Goal: Task Accomplishment & Management: Manage account settings

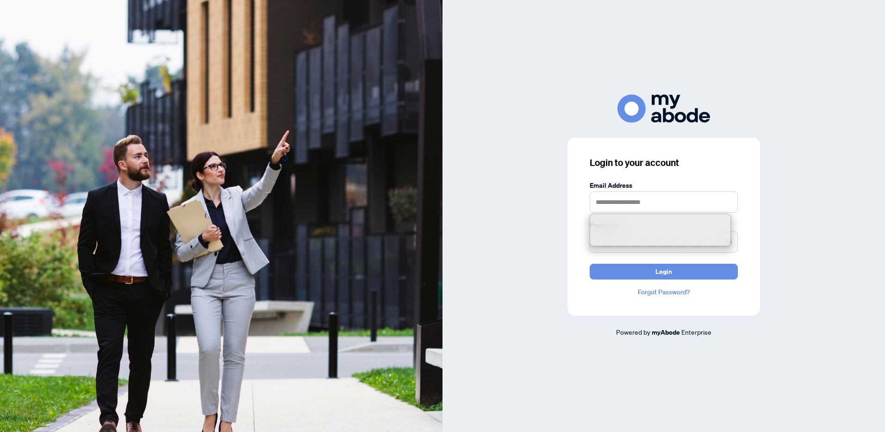
click at [619, 205] on input "text" at bounding box center [664, 201] width 148 height 21
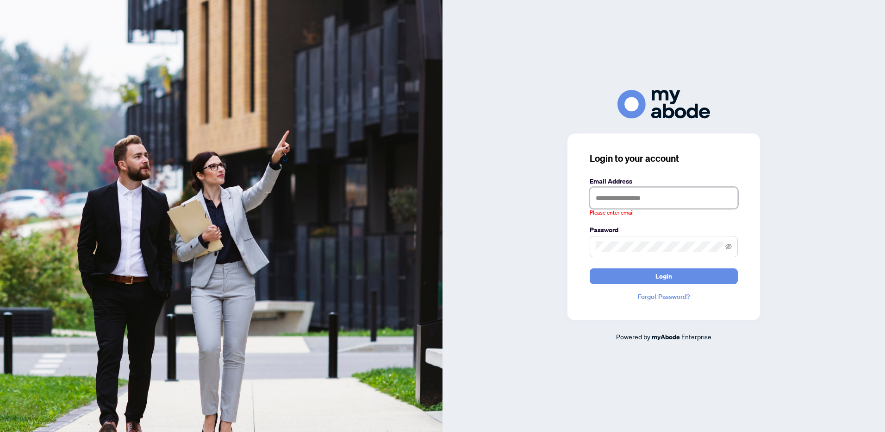
type input "**********"
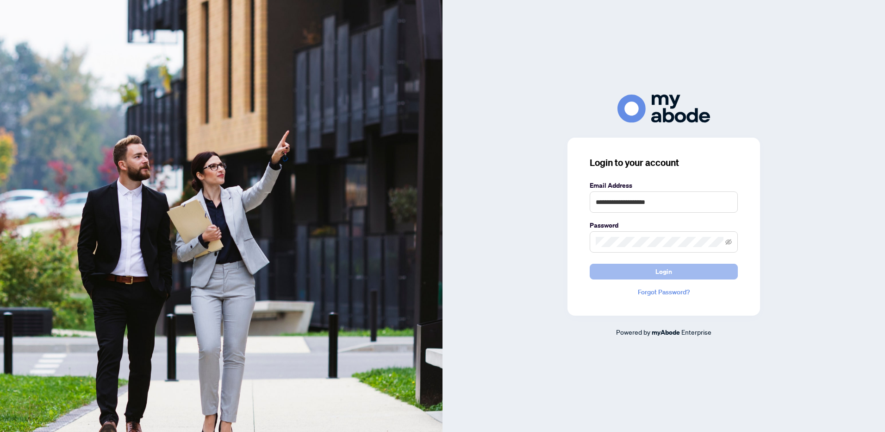
click at [657, 270] on span "Login" at bounding box center [664, 271] width 17 height 15
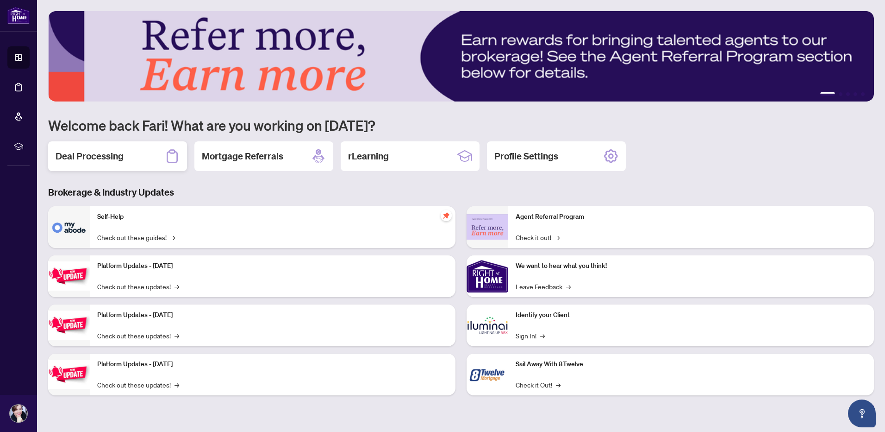
click at [107, 158] on h2 "Deal Processing" at bounding box center [90, 156] width 68 height 13
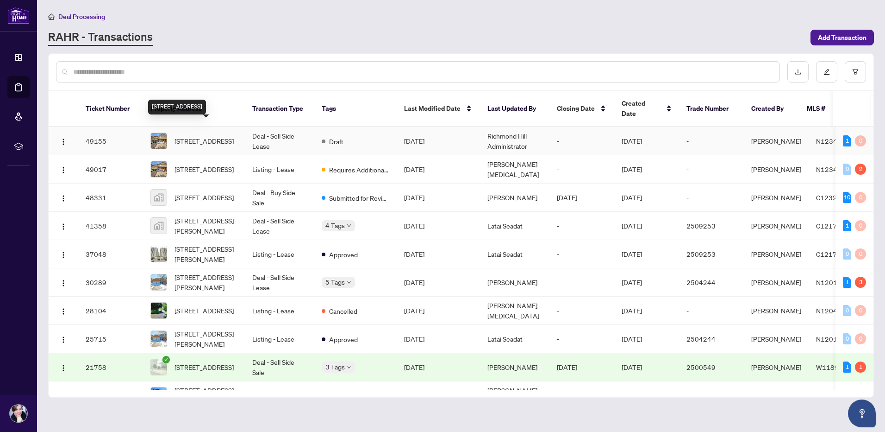
click at [201, 136] on span "72 Wildberry Cres, Vaughan, Ontario L4H 2C6, Canada" at bounding box center [204, 141] width 59 height 10
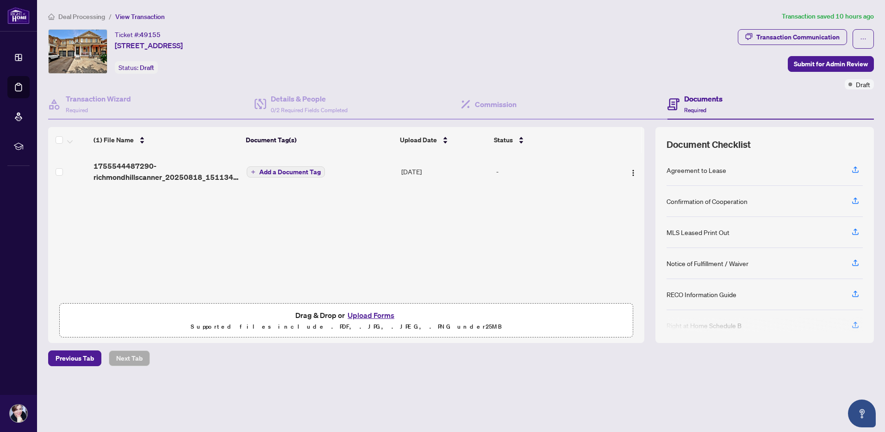
click at [358, 314] on button "Upload Forms" at bounding box center [371, 315] width 52 height 12
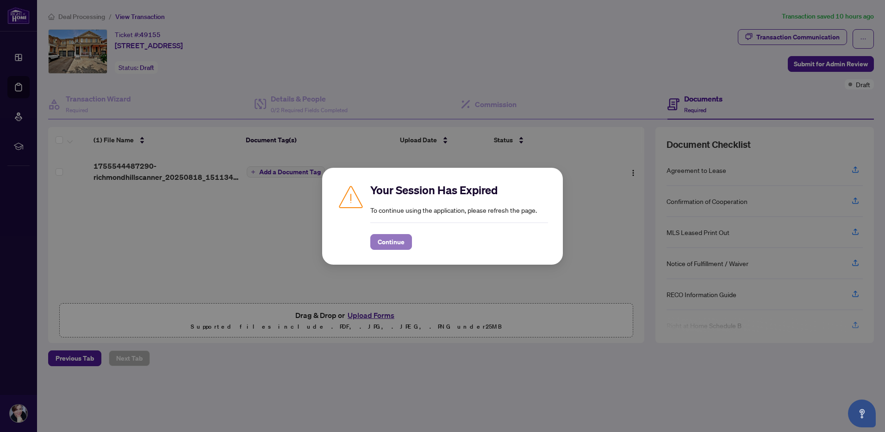
click at [381, 236] on span "Continue" at bounding box center [391, 241] width 27 height 15
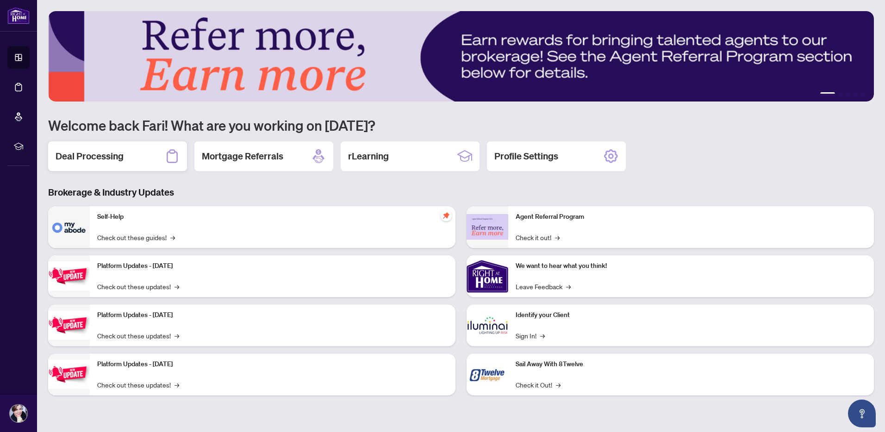
click at [94, 158] on h2 "Deal Processing" at bounding box center [90, 156] width 68 height 13
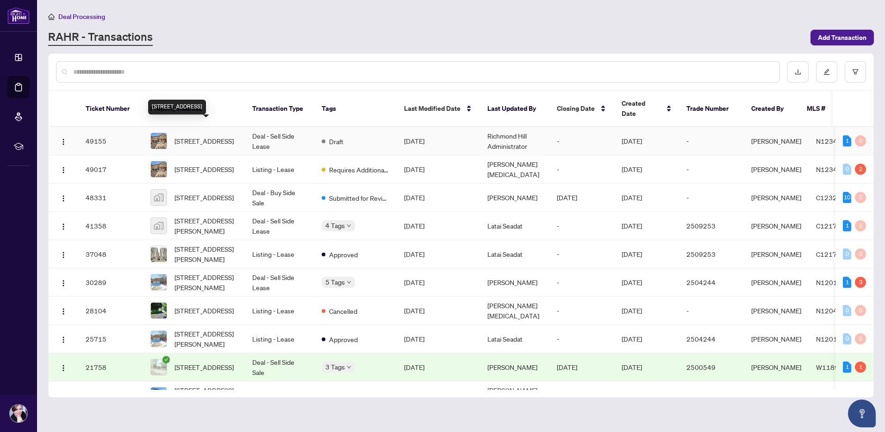
click at [196, 136] on span "72 Wildberry Cres, Vaughan, Ontario L4H 2C6, Canada" at bounding box center [204, 141] width 59 height 10
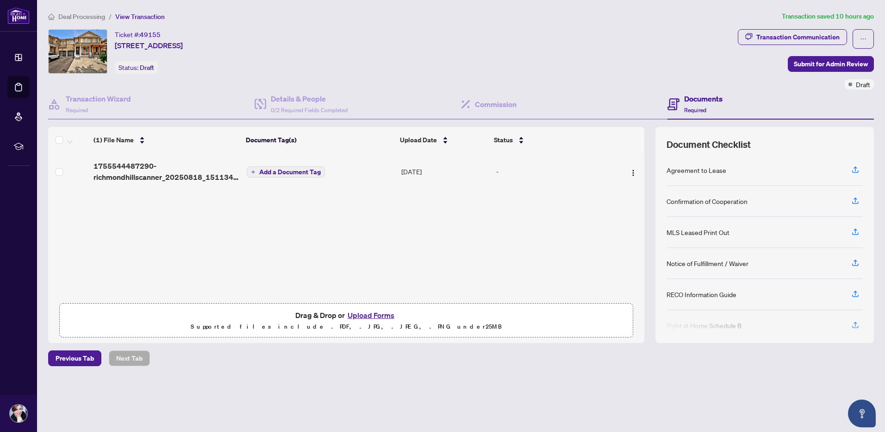
click at [362, 314] on button "Upload Forms" at bounding box center [371, 315] width 52 height 12
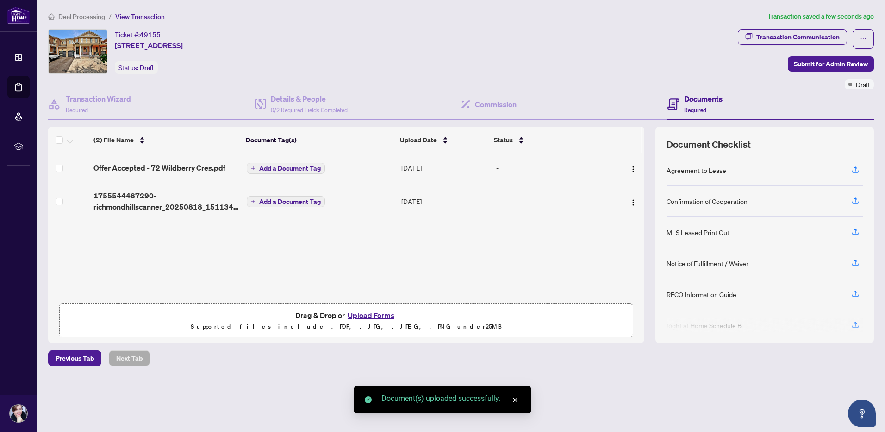
click at [613, 370] on div "Deal Processing / View Transaction Transaction saved a few seconds ago Ticket #…" at bounding box center [461, 204] width 834 height 387
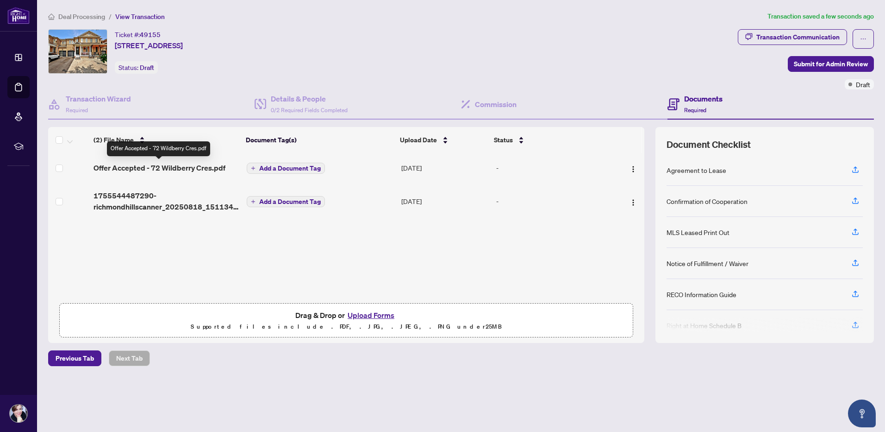
click at [179, 168] on span "Offer Accepted - 72 Wildberry Cres.pdf" at bounding box center [160, 167] width 132 height 11
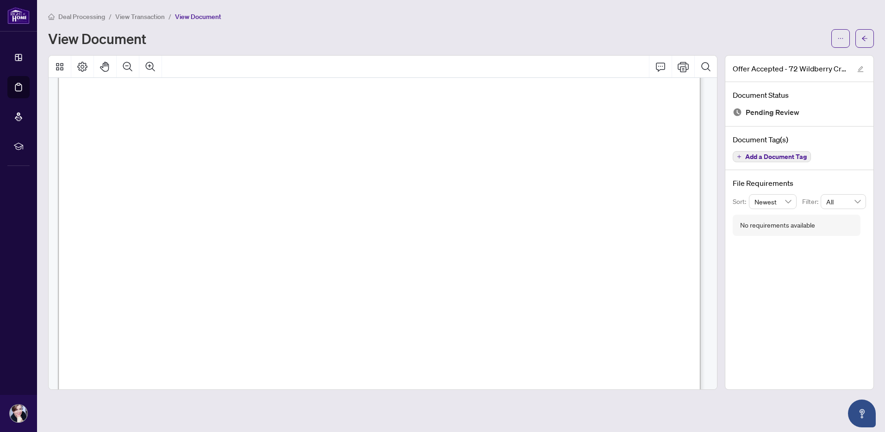
scroll to position [3566, 0]
click at [362, 31] on div "View Document" at bounding box center [437, 38] width 778 height 15
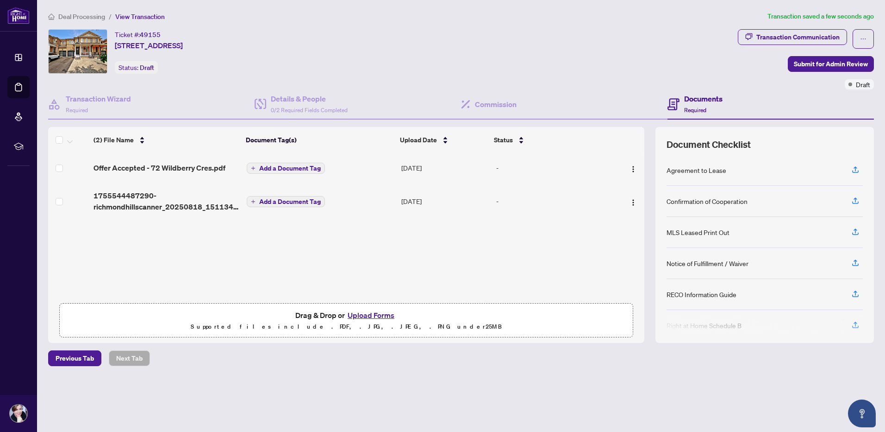
click at [356, 409] on main "Deal Processing / View Transaction Transaction saved a few seconds ago Ticket #…" at bounding box center [461, 216] width 848 height 432
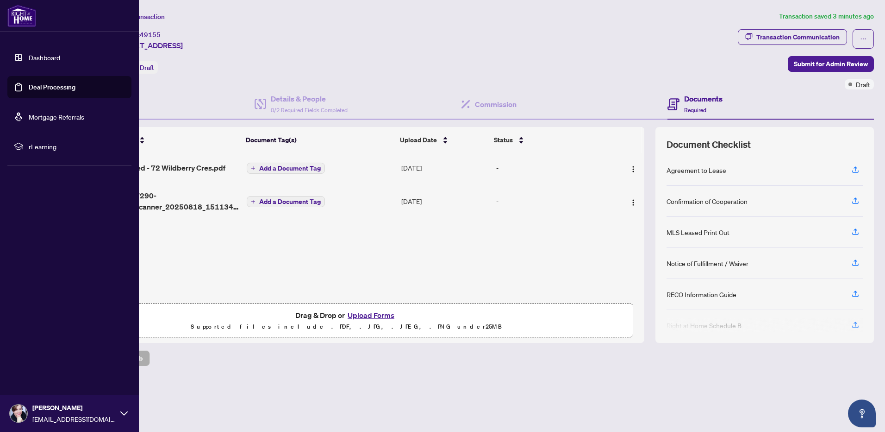
click at [30, 58] on link "Dashboard" at bounding box center [44, 57] width 31 height 8
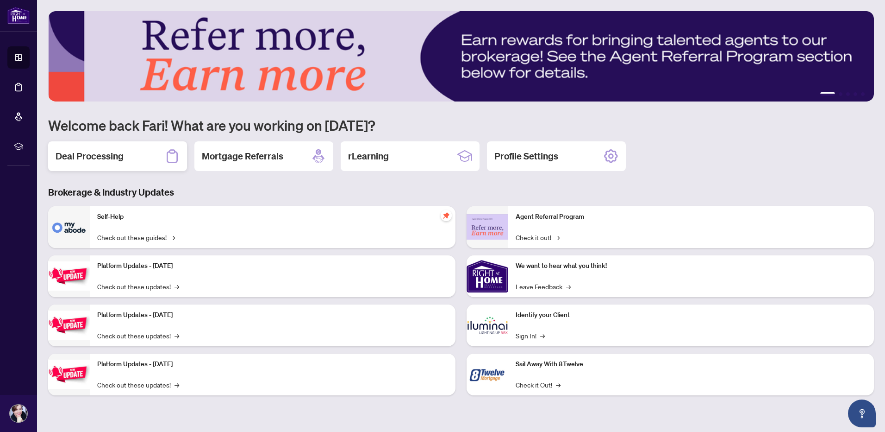
click at [105, 157] on h2 "Deal Processing" at bounding box center [90, 156] width 68 height 13
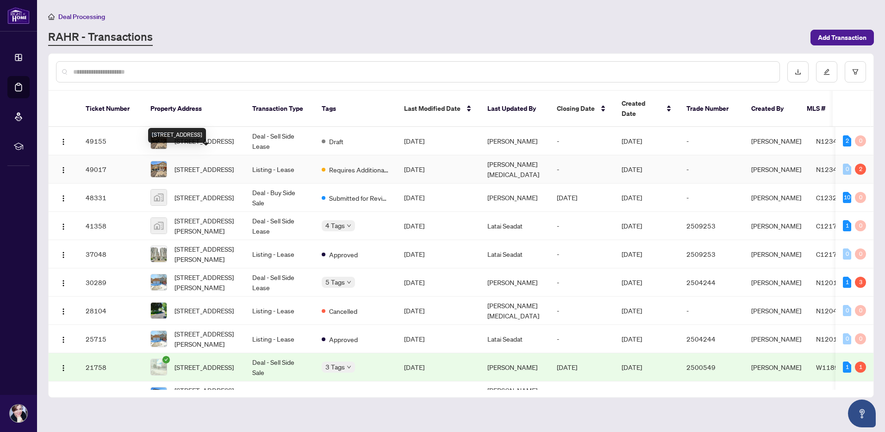
click at [203, 164] on span "[STREET_ADDRESS]" at bounding box center [204, 169] width 59 height 10
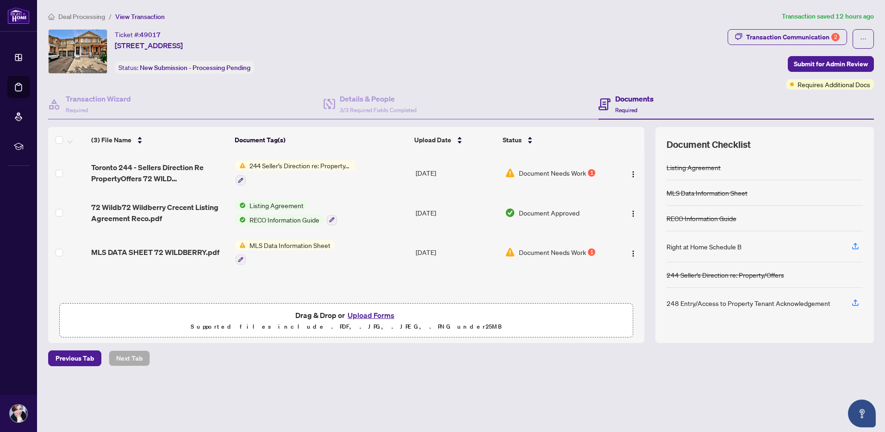
click at [351, 314] on button "Upload Forms" at bounding box center [371, 315] width 52 height 12
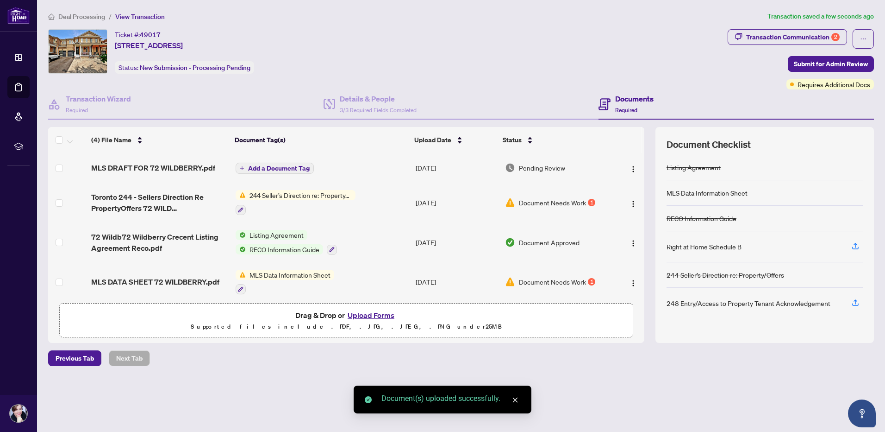
click at [557, 367] on div "Deal Processing / View Transaction Transaction saved a few seconds ago Ticket #…" at bounding box center [461, 204] width 834 height 387
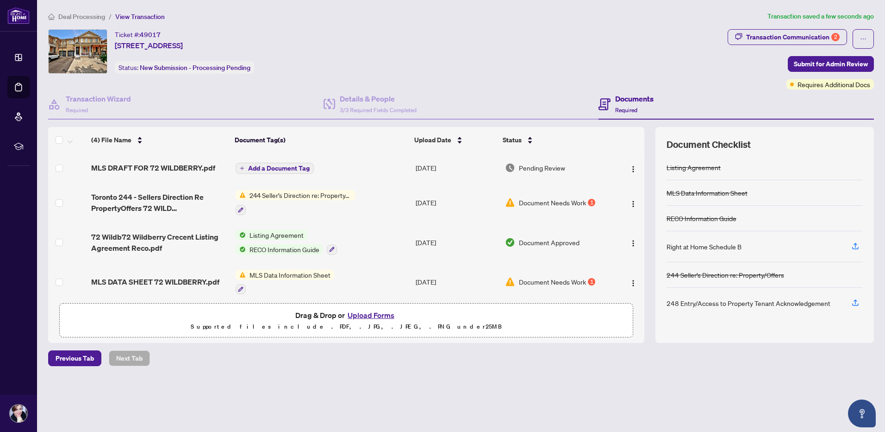
click at [260, 197] on span "244 Seller’s Direction re: Property/Offers" at bounding box center [301, 195] width 110 height 10
click at [257, 238] on span "244 Seller’s Direction re: Property/Offers" at bounding box center [300, 241] width 125 height 10
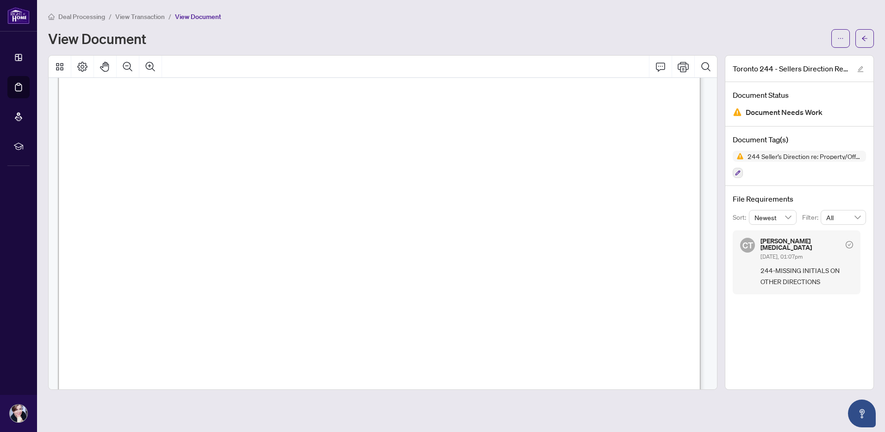
scroll to position [216, 0]
click at [416, 33] on div "View Document" at bounding box center [437, 38] width 778 height 15
click at [385, 18] on div "Deal Processing / View Transaction / View Document" at bounding box center [461, 16] width 826 height 11
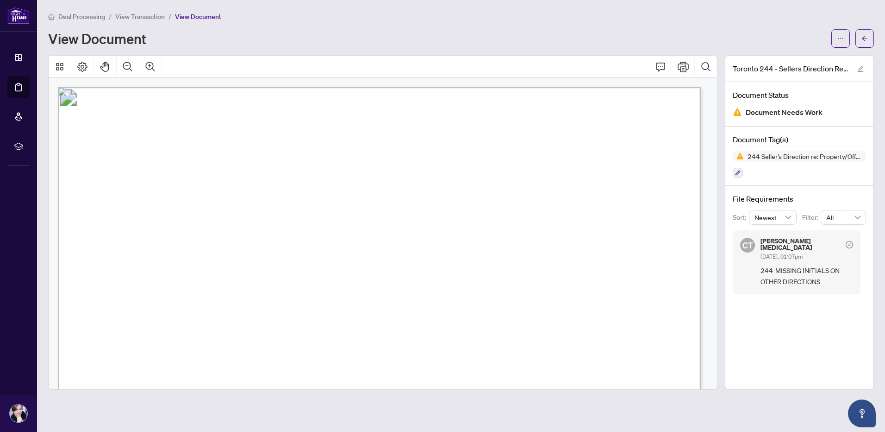
click at [542, 35] on div "View Document" at bounding box center [437, 38] width 778 height 15
click at [500, 25] on div "Deal Processing / View Transaction / View Document View Document" at bounding box center [461, 29] width 826 height 37
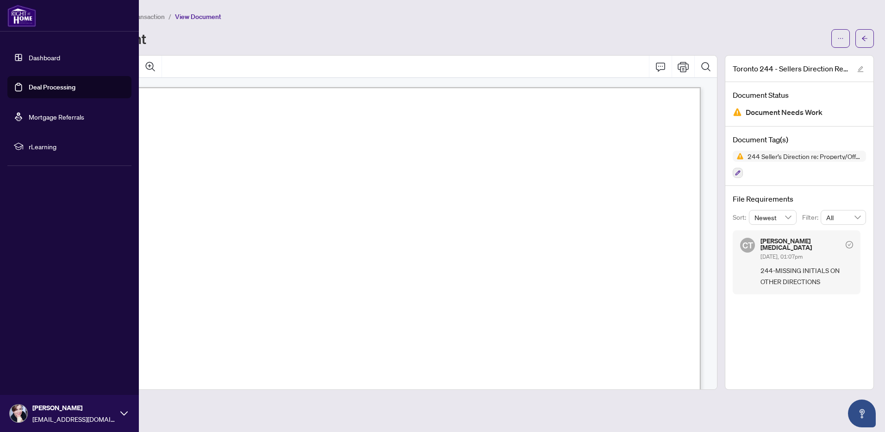
click at [41, 84] on link "Deal Processing" at bounding box center [52, 87] width 47 height 8
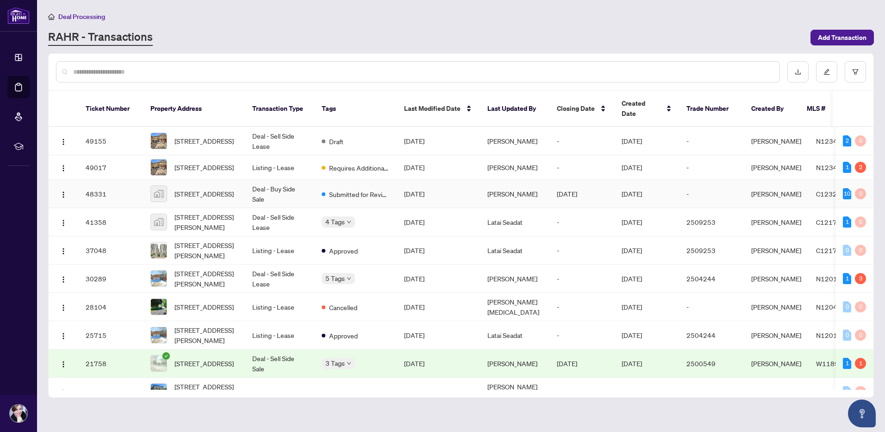
click at [276, 184] on td "Deal - Buy Side Sale" at bounding box center [279, 194] width 69 height 28
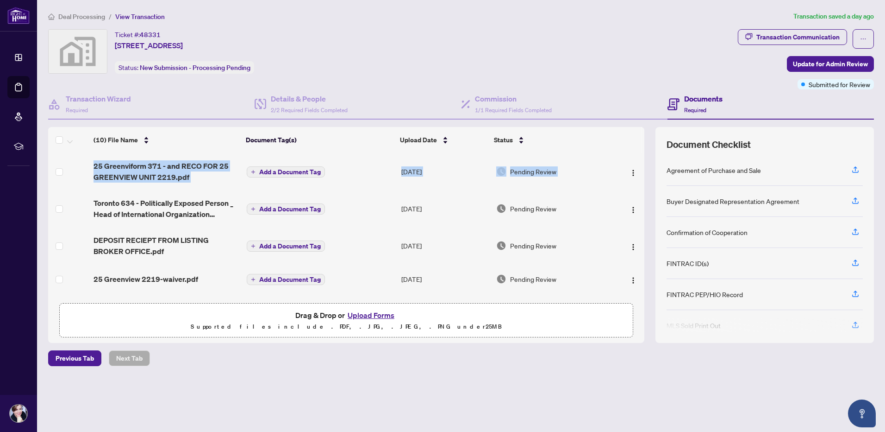
drag, startPoint x: 645, startPoint y: 189, endPoint x: 640, endPoint y: 153, distance: 36.5
click at [640, 153] on div "(10) File Name Document Tag(s) Upload Date Status 25 Greenviform 371 - and RECO…" at bounding box center [461, 235] width 826 height 216
drag, startPoint x: 640, startPoint y: 153, endPoint x: 643, endPoint y: 140, distance: 13.5
click at [643, 140] on th at bounding box center [643, 140] width 3 height 26
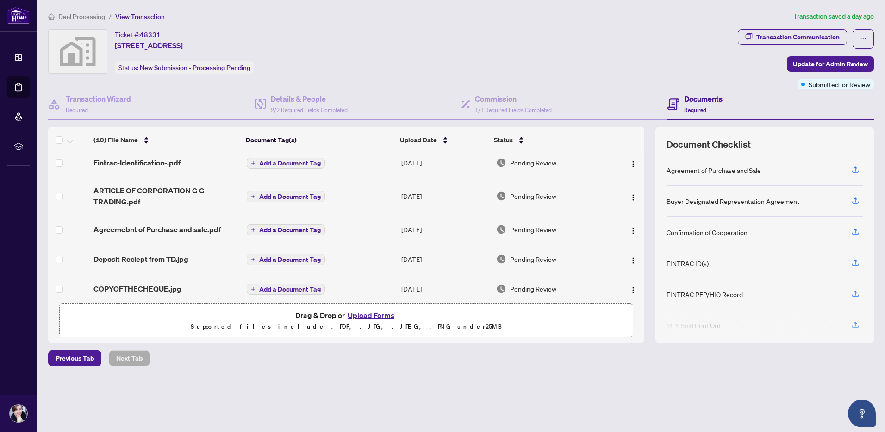
scroll to position [184, 0]
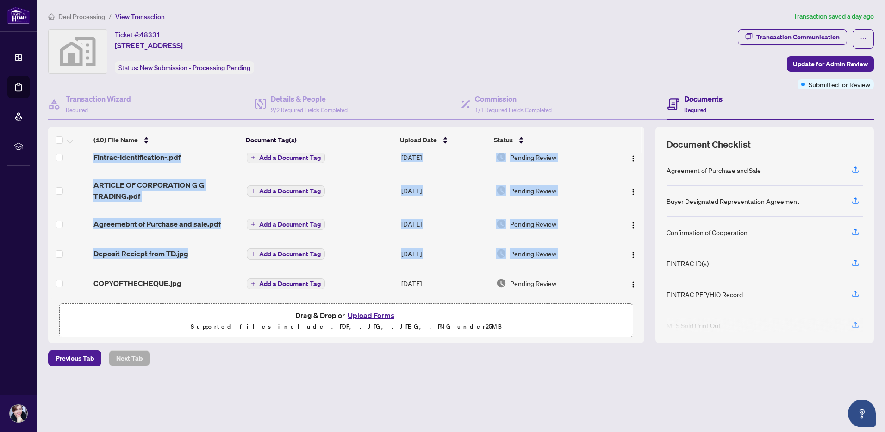
drag, startPoint x: 641, startPoint y: 243, endPoint x: 649, endPoint y: 207, distance: 37.3
click at [649, 207] on div "(10) File Name Document Tag(s) Upload Date Status 25 Greenviform 371 - and RECO…" at bounding box center [461, 235] width 826 height 216
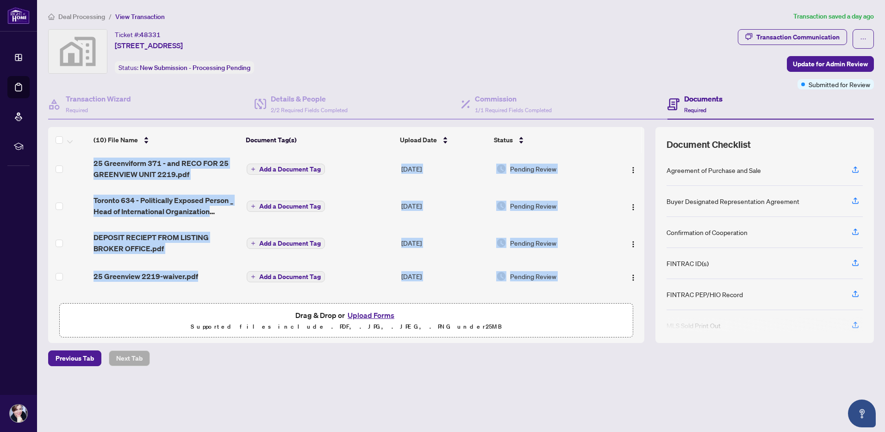
scroll to position [0, 0]
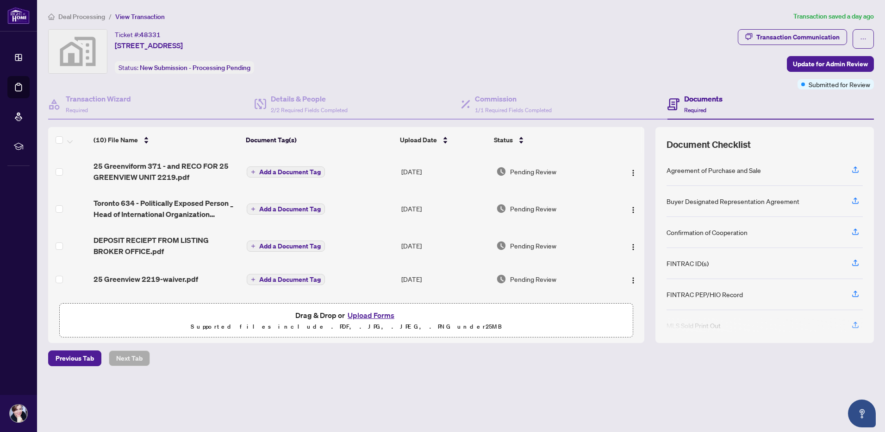
click at [642, 138] on th at bounding box center [643, 140] width 3 height 26
click at [645, 137] on div "(10) File Name Document Tag(s) Upload Date Status 25 Greenviform 371 - and RECO…" at bounding box center [461, 235] width 826 height 216
click at [642, 138] on th at bounding box center [643, 140] width 3 height 26
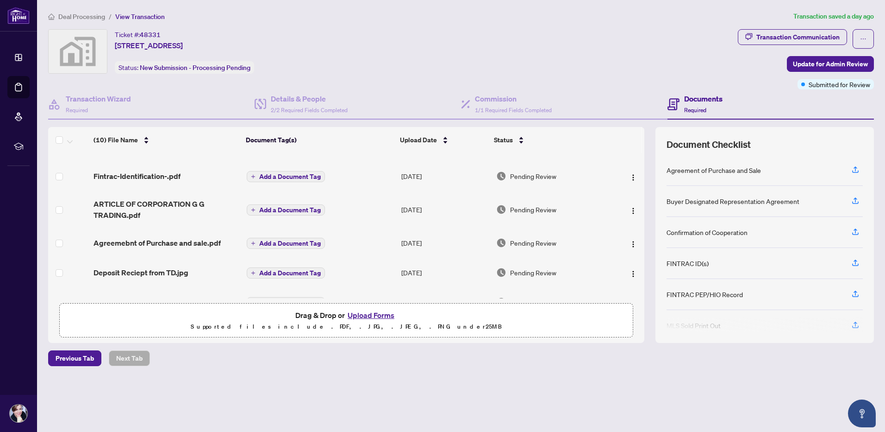
scroll to position [184, 0]
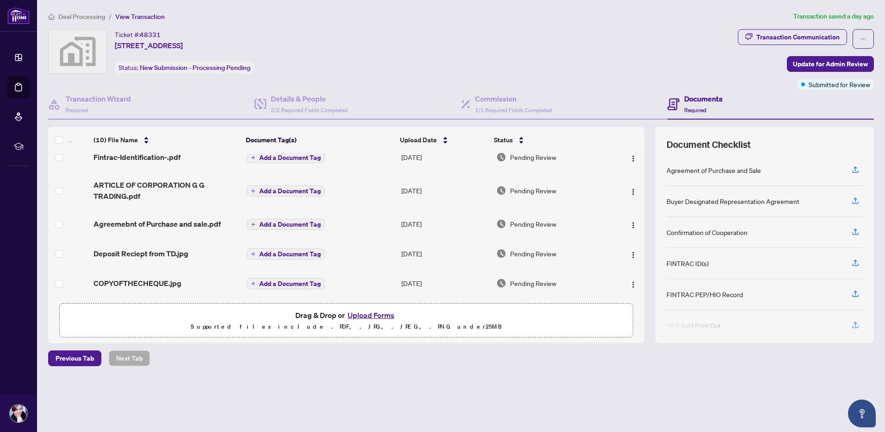
click at [471, 376] on div "Deal Processing / View Transaction Transaction saved a day ago Ticket #: 48331 …" at bounding box center [461, 204] width 834 height 387
click at [416, 31] on div "Ticket #: 48331 2219-25 Greenview Avenue unit 2219, North York, ON, Canada Stat…" at bounding box center [391, 51] width 686 height 44
